Goal: Find contact information

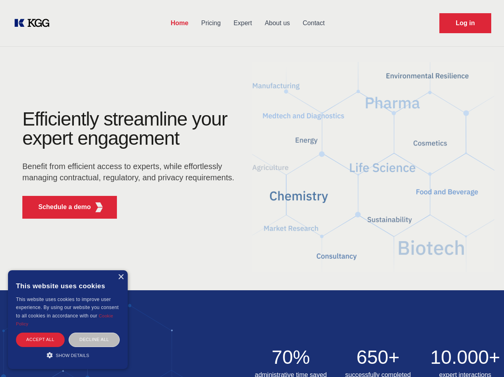
click at [252, 188] on div "Efficiently streamline your expert engagement Benefit from efficient access to …" at bounding box center [131, 166] width 243 height 115
click at [60, 207] on p "Schedule a demo" at bounding box center [64, 207] width 53 height 10
click at [121, 277] on div "× This website uses cookies This website uses cookies to improve user experienc…" at bounding box center [68, 319] width 120 height 99
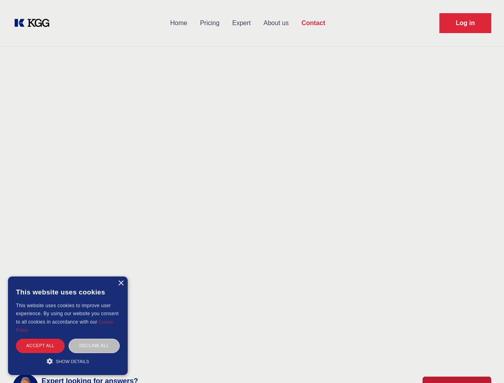
click at [40, 339] on div "Accept all" at bounding box center [40, 346] width 49 height 14
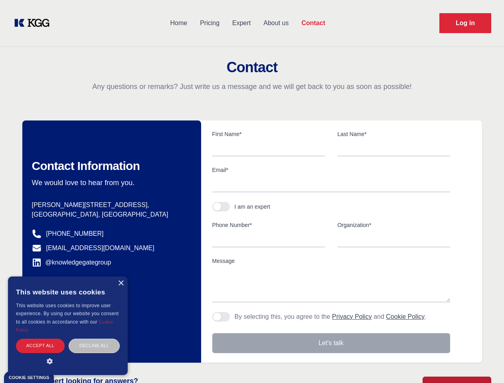
click at [94, 339] on div "Decline all" at bounding box center [94, 346] width 51 height 14
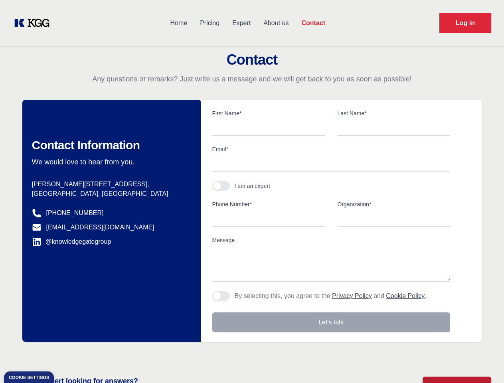
click at [68, 355] on main "Contact Any questions or remarks? Just write us a message and we will get back …" at bounding box center [252, 208] width 504 height 416
